Goal: Information Seeking & Learning: Learn about a topic

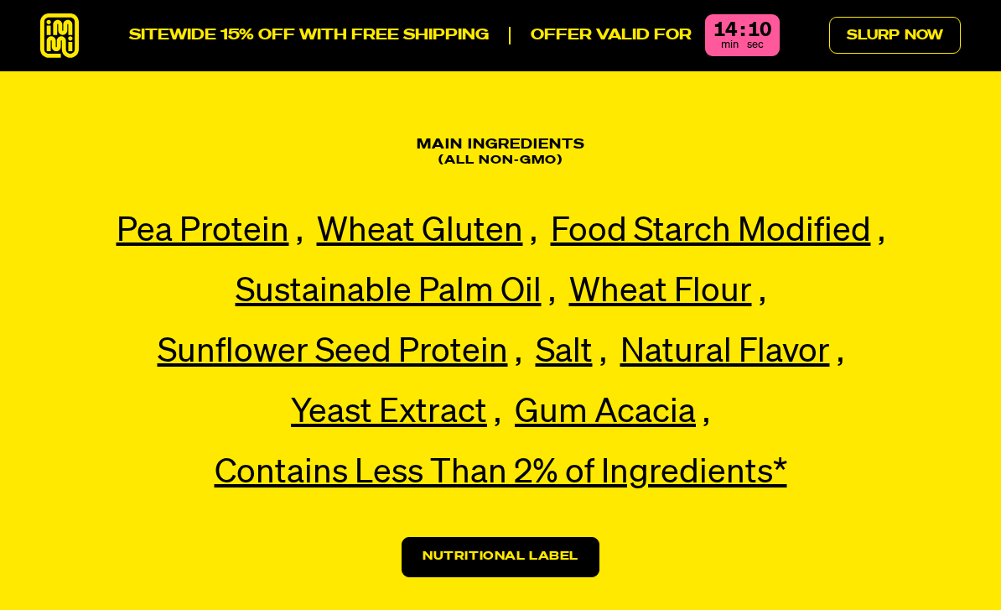
scroll to position [3632, 0]
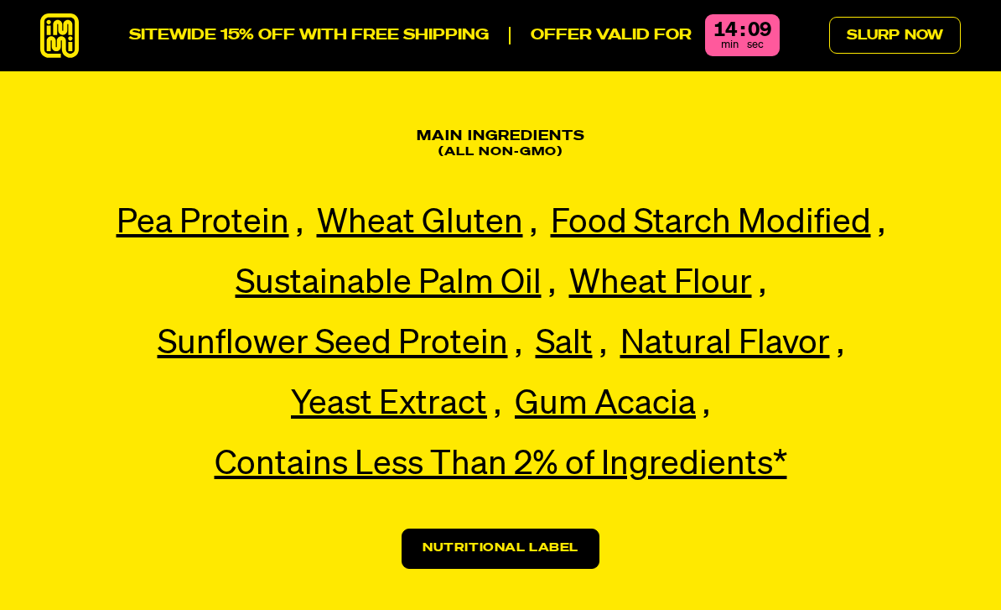
click at [459, 528] on link "Nutritional Label" at bounding box center [501, 548] width 198 height 40
click at [446, 528] on link "Nutritional Label" at bounding box center [501, 548] width 198 height 40
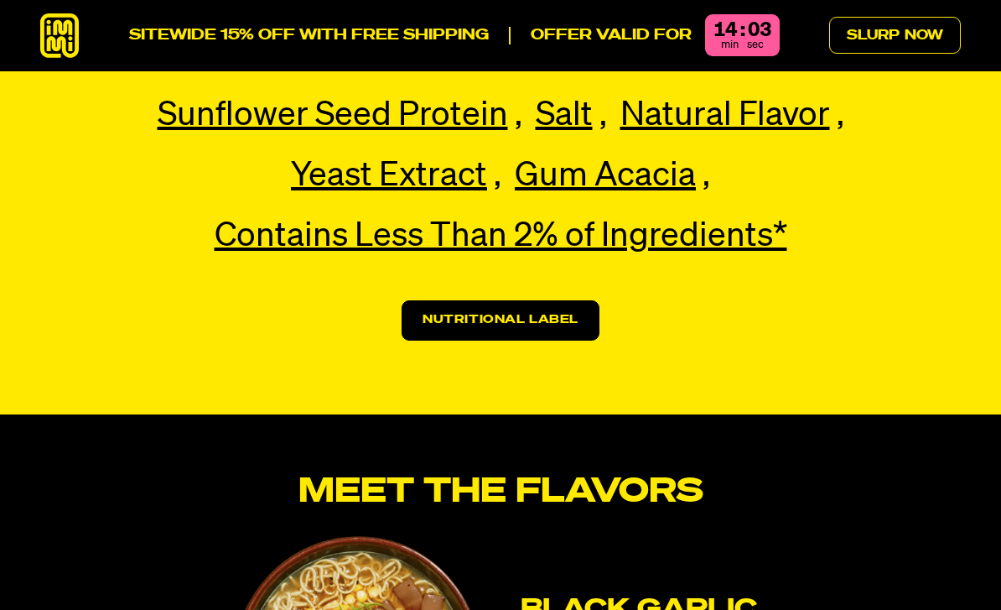
scroll to position [3852, 0]
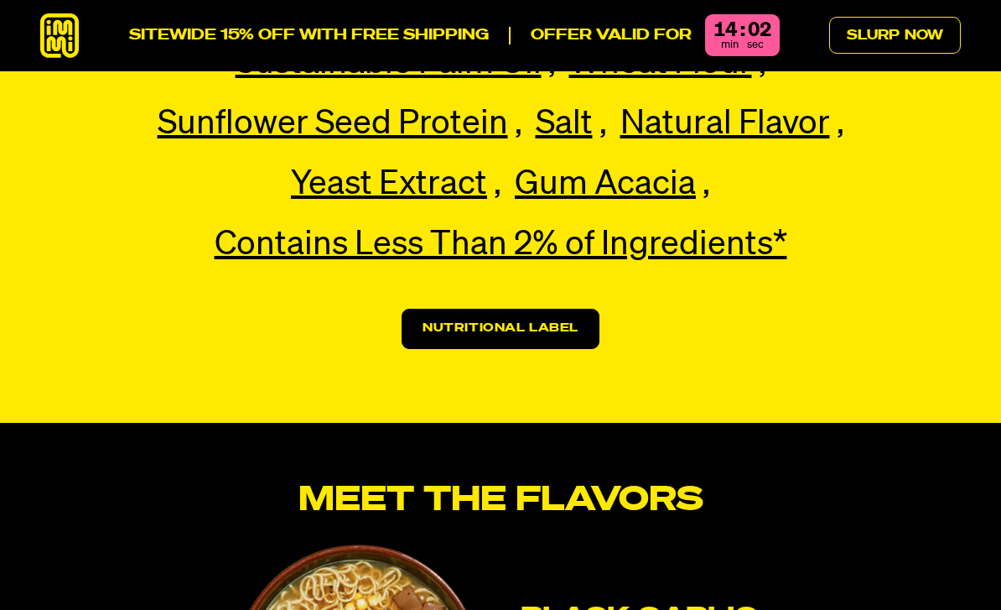
click at [435, 309] on link "Nutritional Label" at bounding box center [501, 329] width 198 height 40
click at [465, 309] on link "Nutritional Label" at bounding box center [501, 329] width 198 height 40
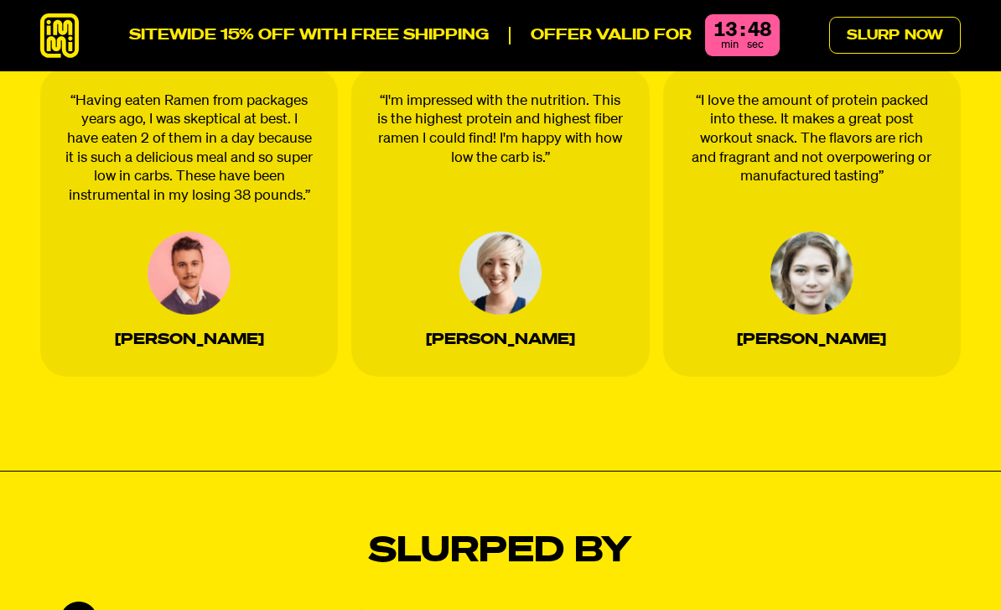
scroll to position [2944, 0]
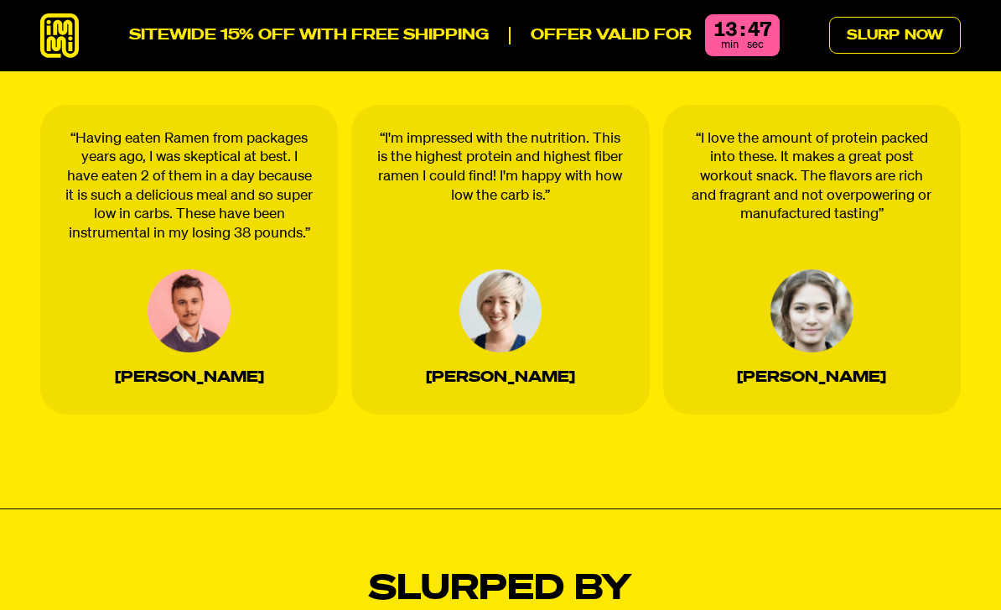
click at [53, 21] on icon at bounding box center [59, 35] width 39 height 44
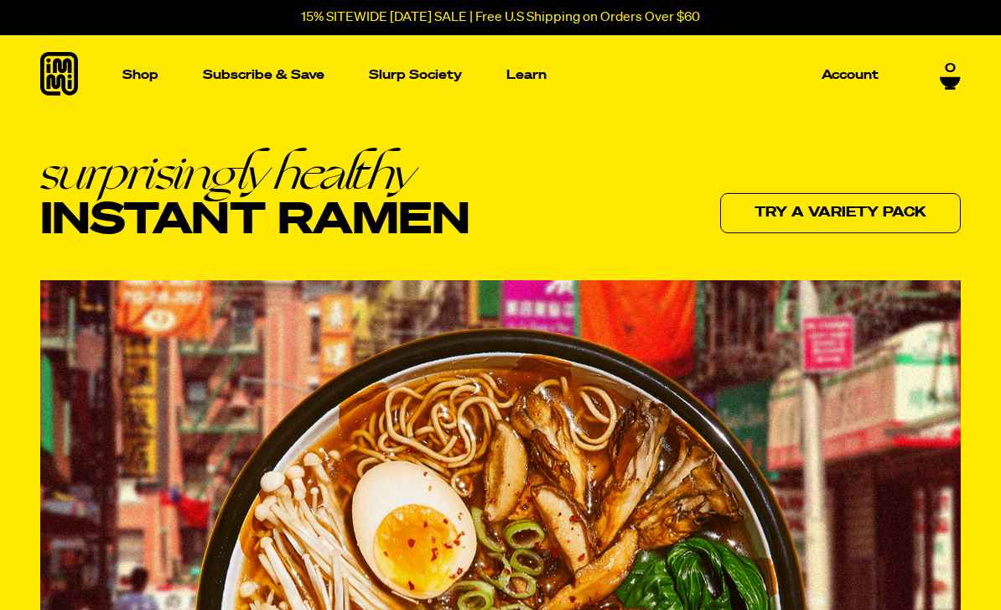
click at [525, 72] on p "Learn" at bounding box center [526, 75] width 40 height 13
click at [372, 331] on img "Main navigation" at bounding box center [354, 265] width 236 height 236
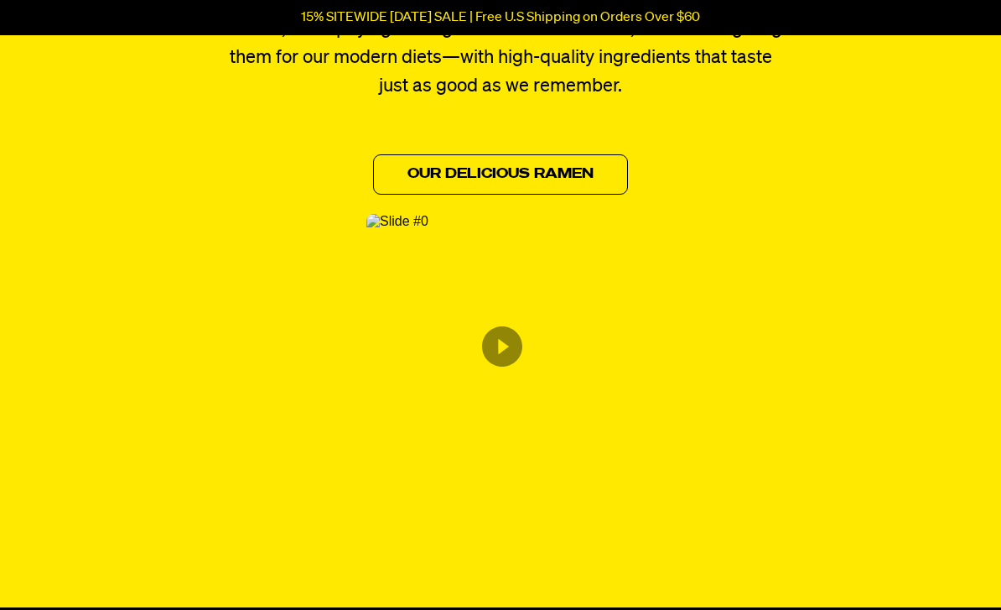
scroll to position [913, 0]
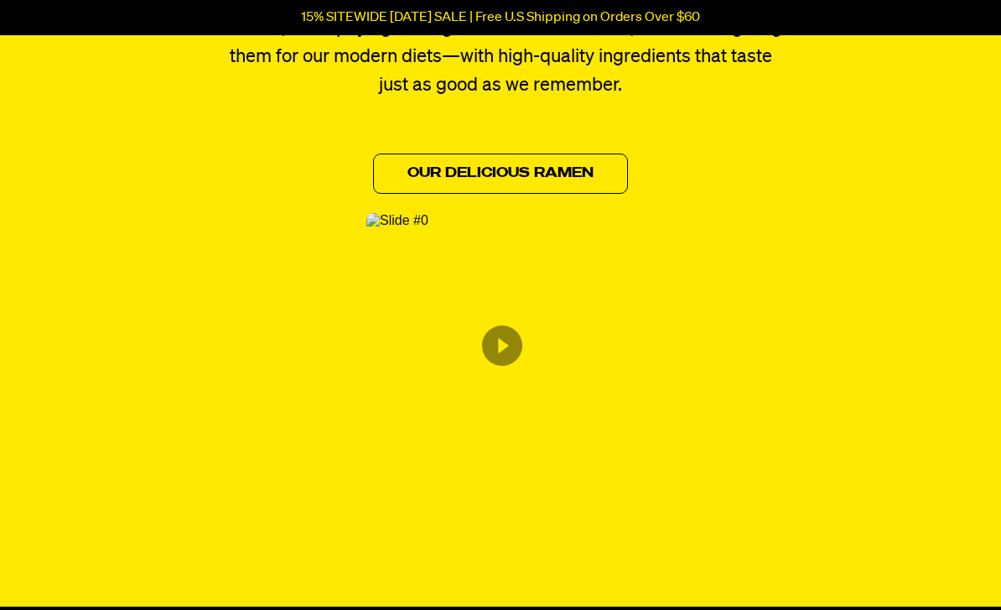
click at [522, 163] on link "Our Delicious Ramen" at bounding box center [500, 173] width 255 height 40
